Goal: Obtain resource: Download file/media

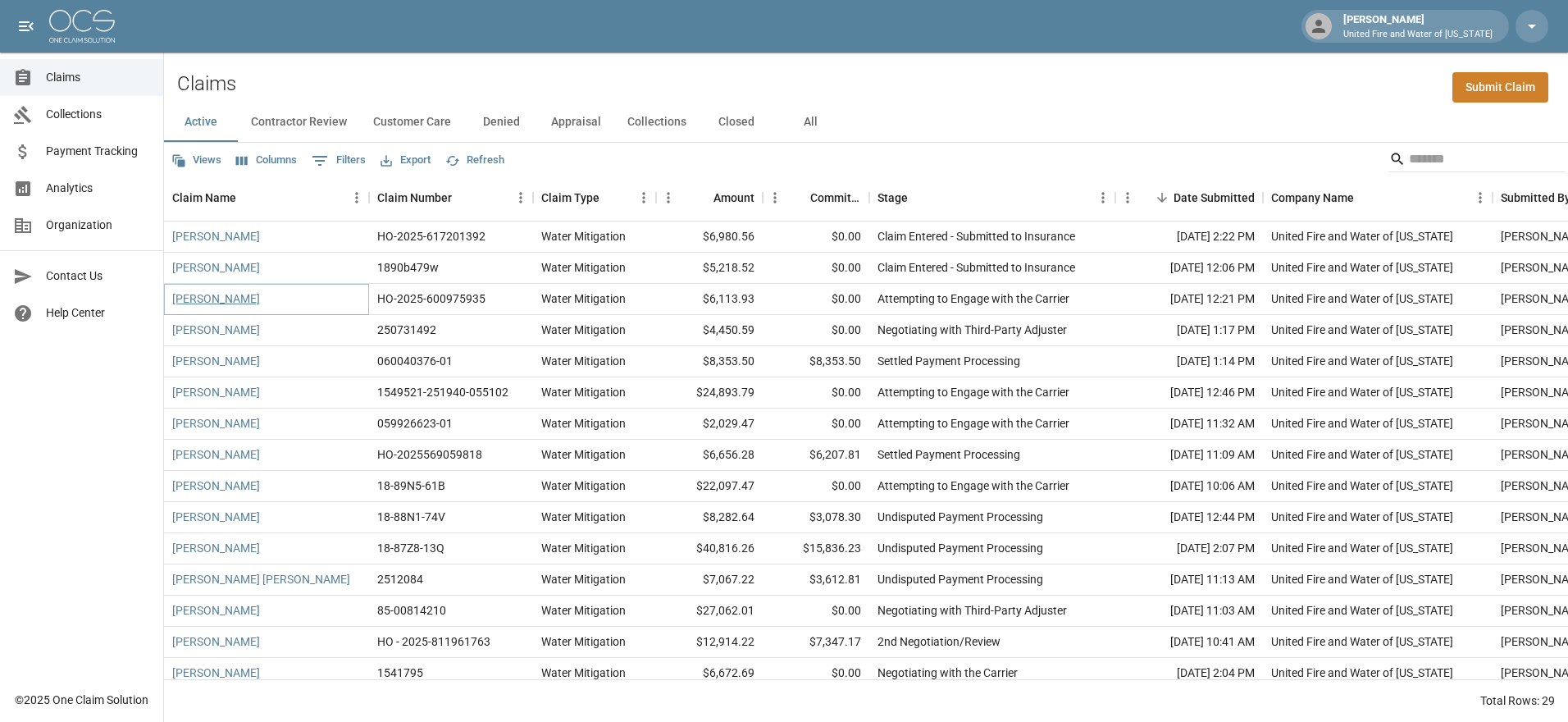
click at [207, 291] on link "[PERSON_NAME]" at bounding box center [216, 299] width 88 height 16
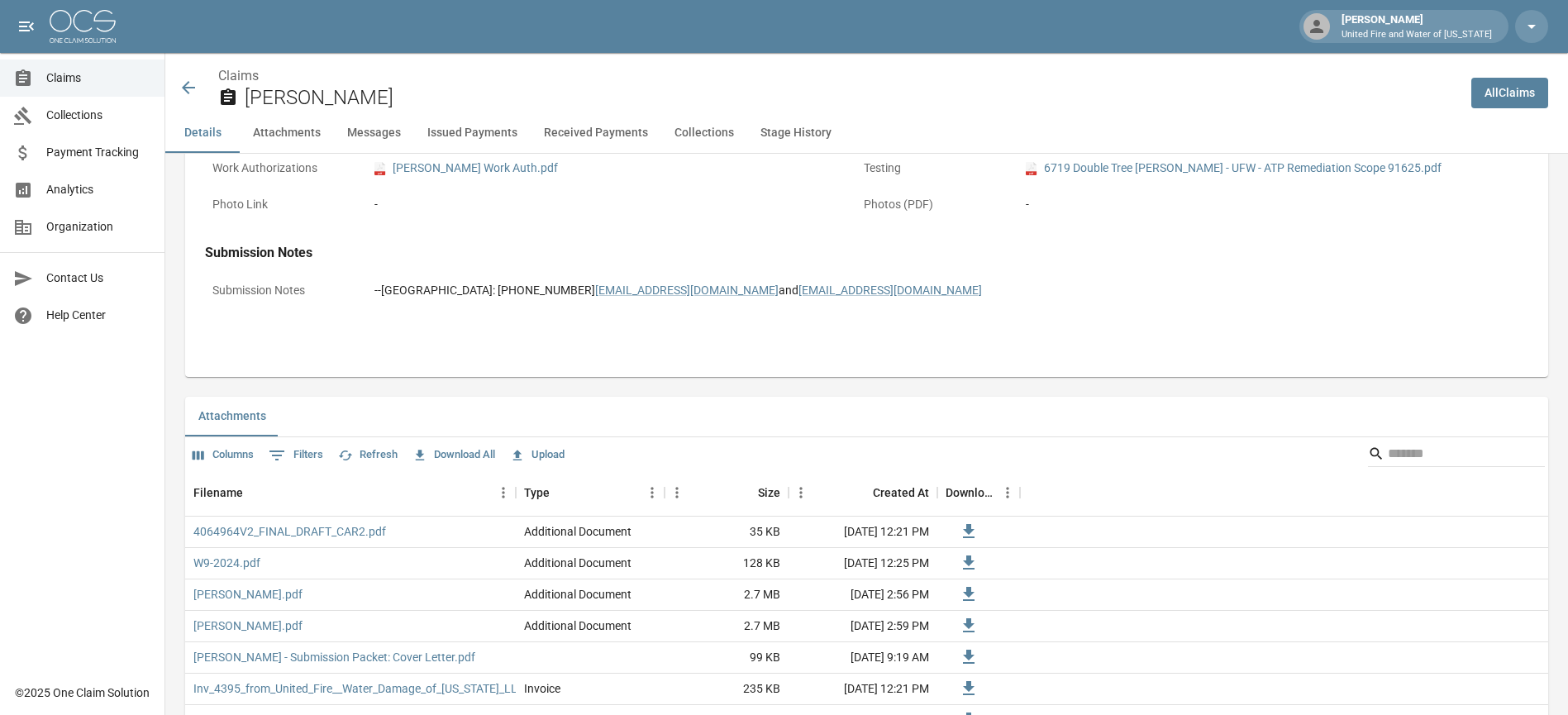
scroll to position [882, 0]
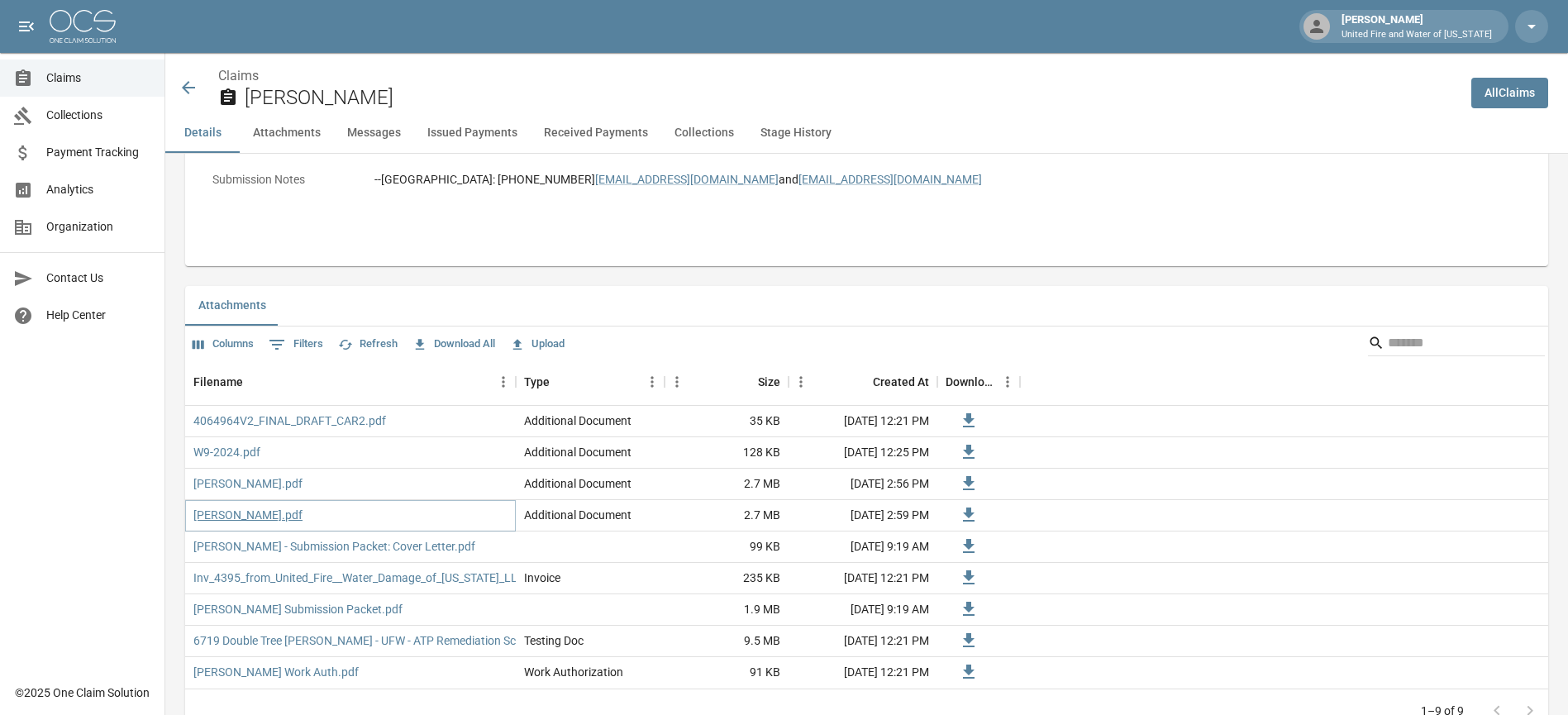
click at [291, 520] on link "[PERSON_NAME].pdf" at bounding box center [248, 515] width 109 height 17
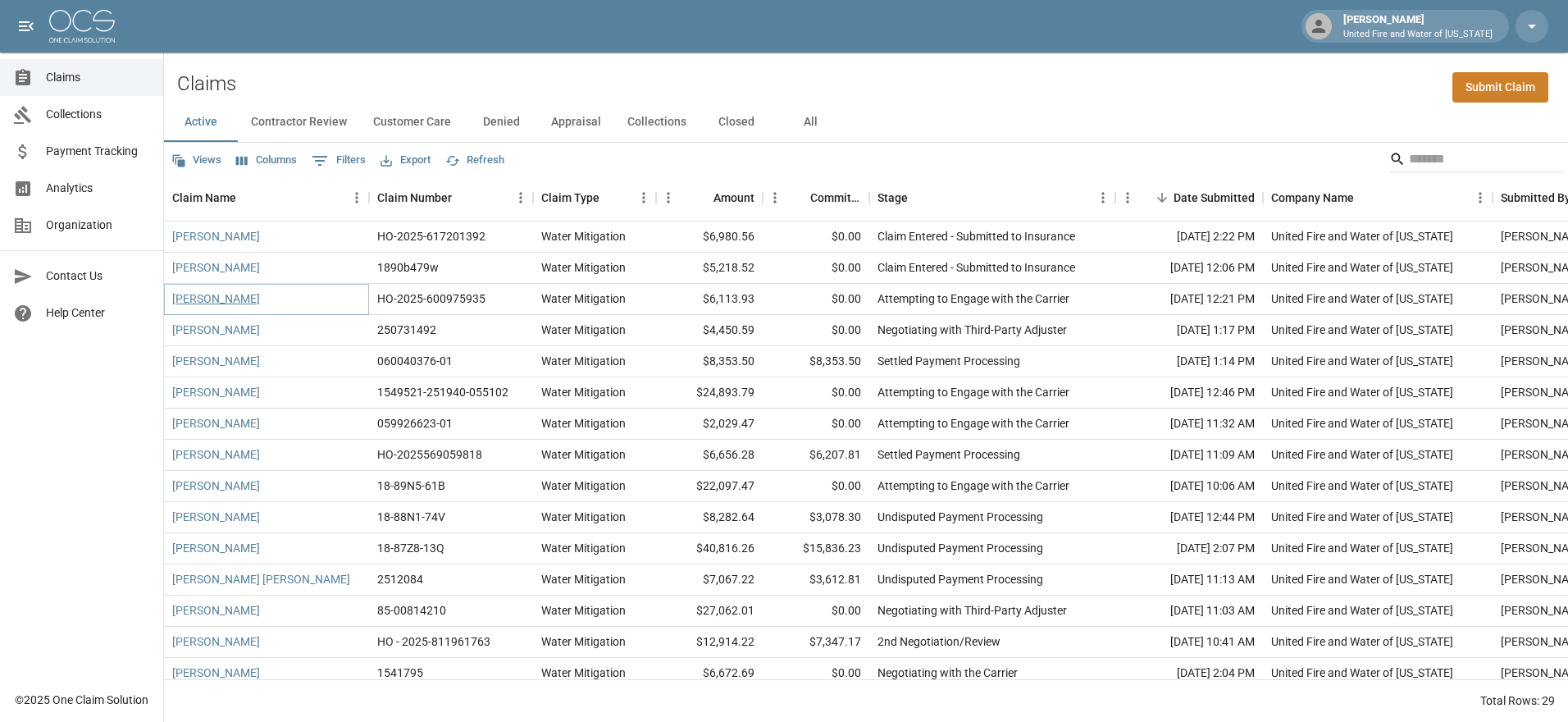
click at [216, 294] on link "[PERSON_NAME]" at bounding box center [216, 299] width 88 height 16
